Goal: Transaction & Acquisition: Obtain resource

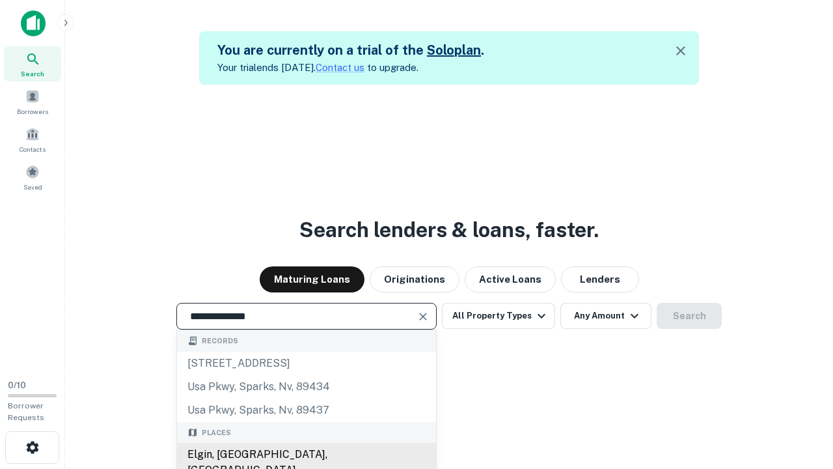
click at [306, 454] on div "Elgin, IL, USA" at bounding box center [306, 461] width 259 height 39
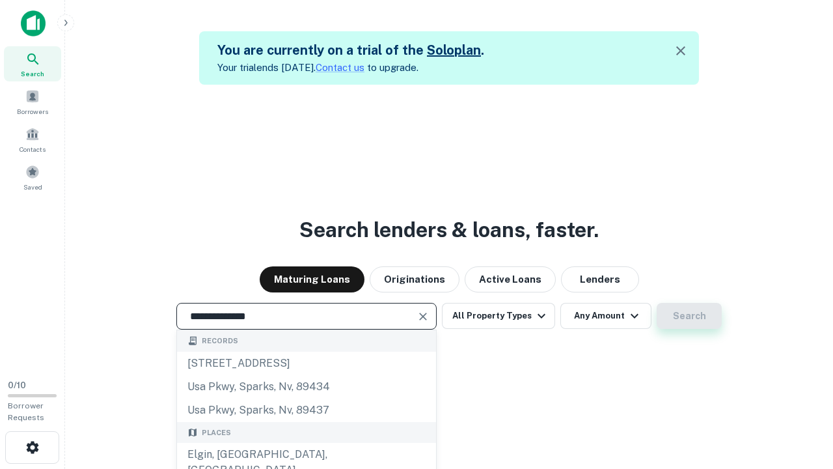
type input "**********"
click at [689, 316] on button "Search" at bounding box center [689, 316] width 65 height 26
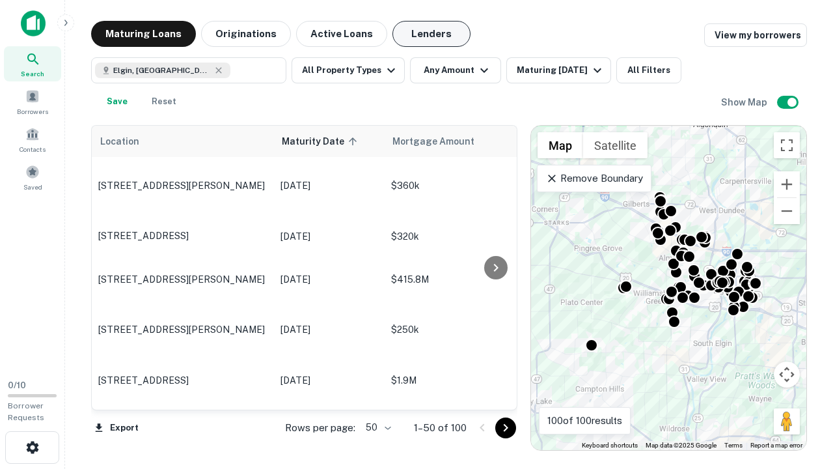
click at [431, 34] on button "Lenders" at bounding box center [431, 34] width 78 height 26
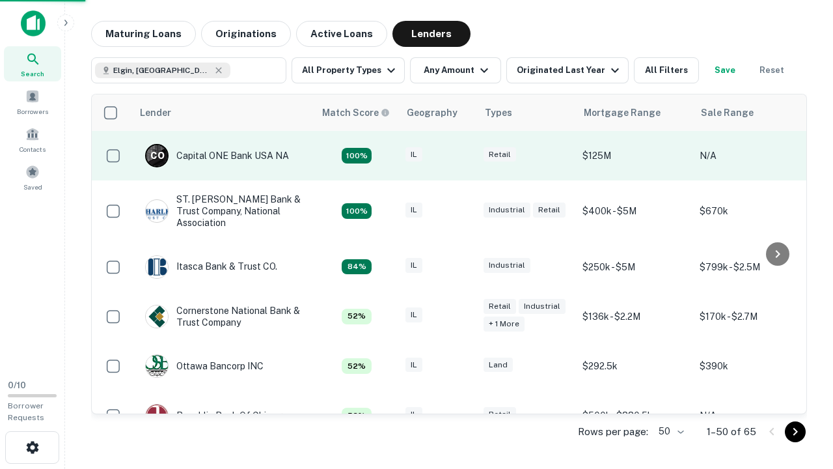
click at [462, 156] on div "IL" at bounding box center [437, 156] width 65 height 18
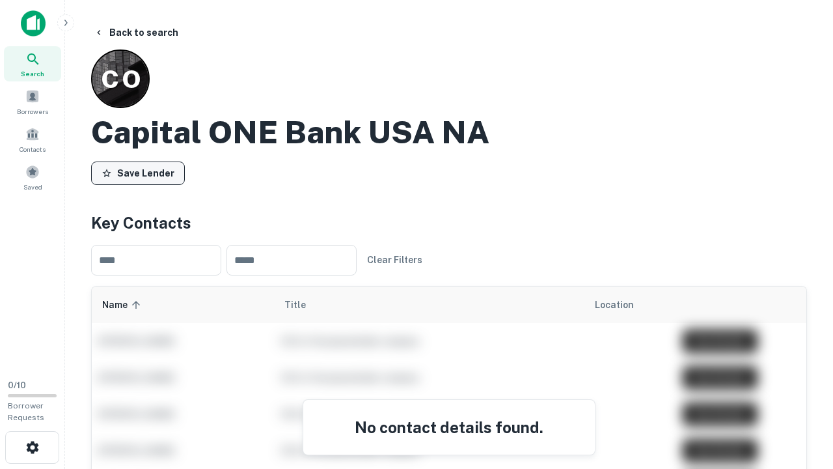
click at [138, 172] on button "Save Lender" at bounding box center [138, 172] width 94 height 23
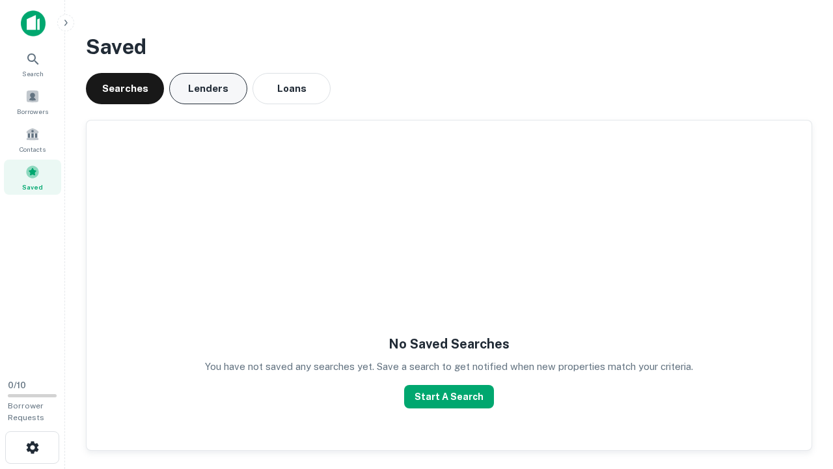
click at [208, 88] on button "Lenders" at bounding box center [208, 88] width 78 height 31
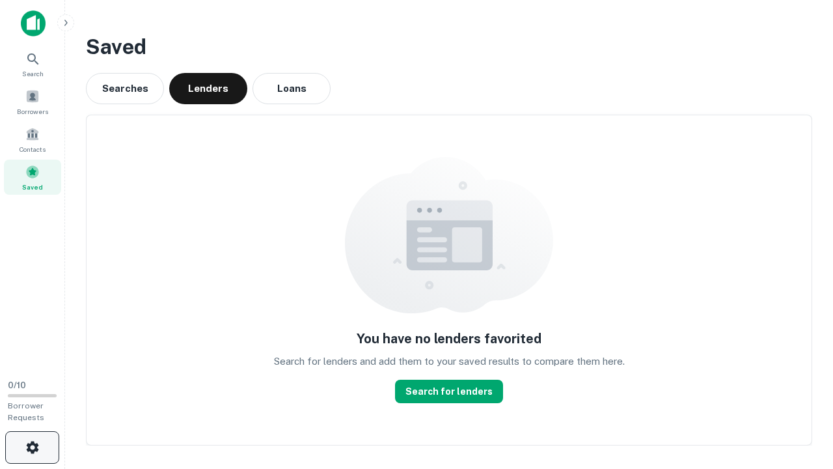
click at [32, 447] on icon "button" at bounding box center [33, 447] width 16 height 16
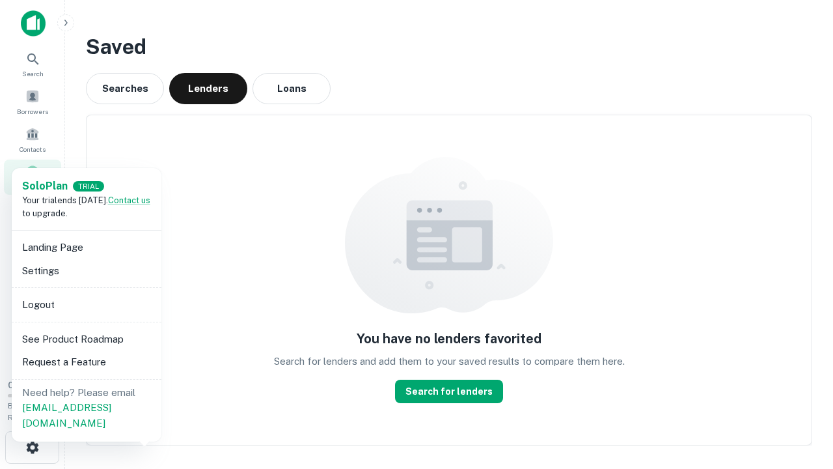
click at [86, 304] on li "Logout" at bounding box center [86, 304] width 139 height 23
